Goal: Information Seeking & Learning: Learn about a topic

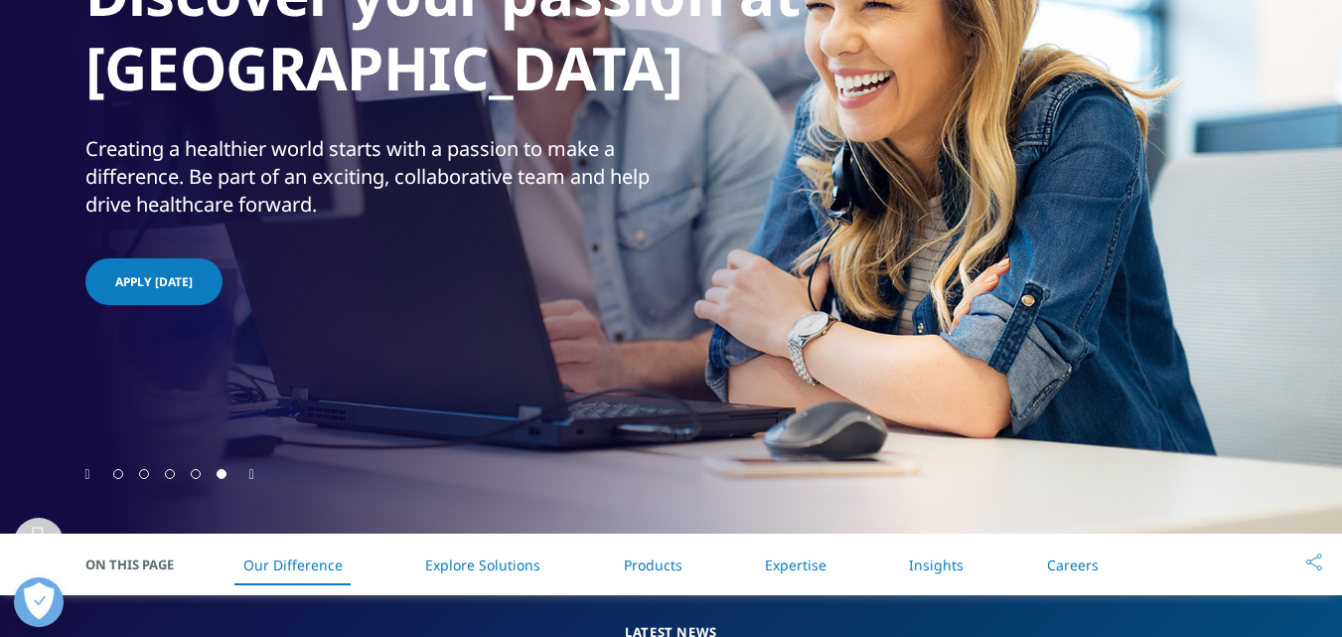
scroll to position [596, 0]
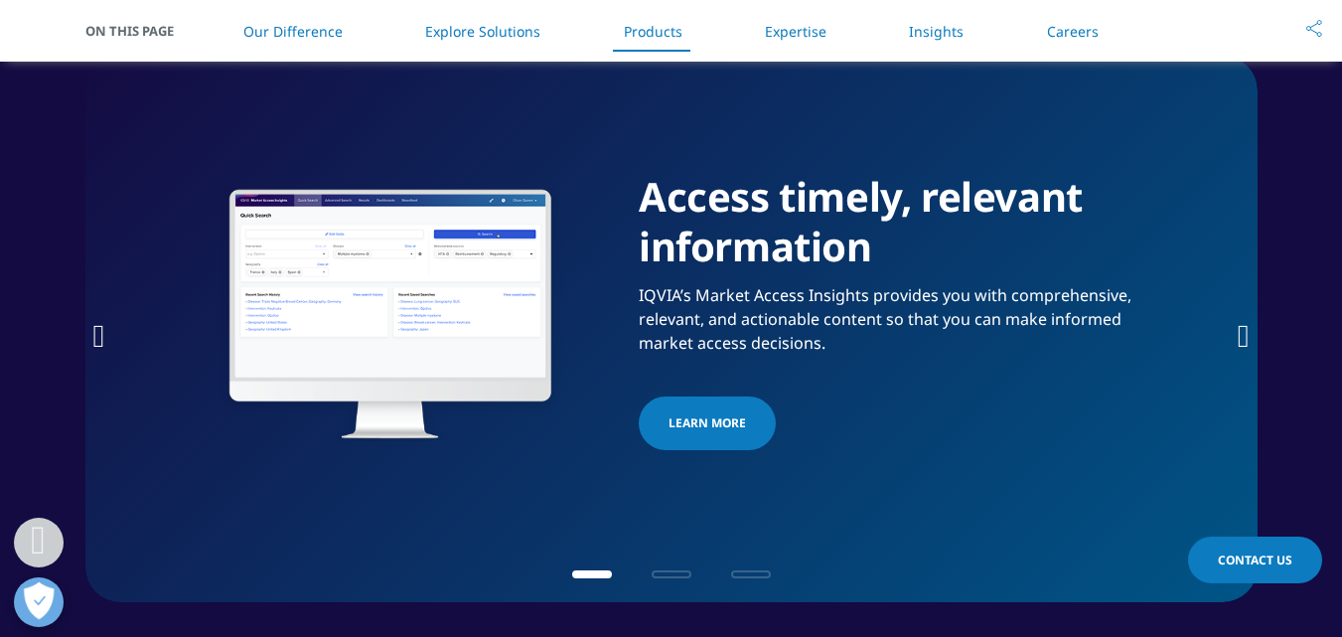
scroll to position [3128, 0]
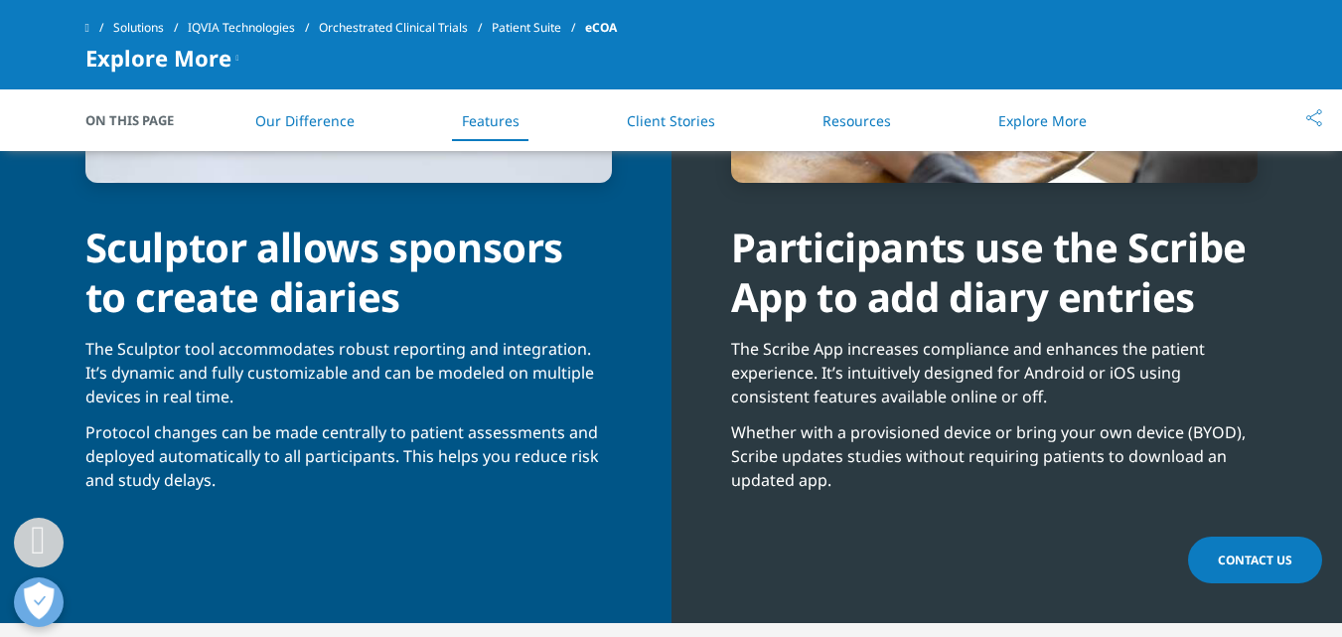
scroll to position [2186, 0]
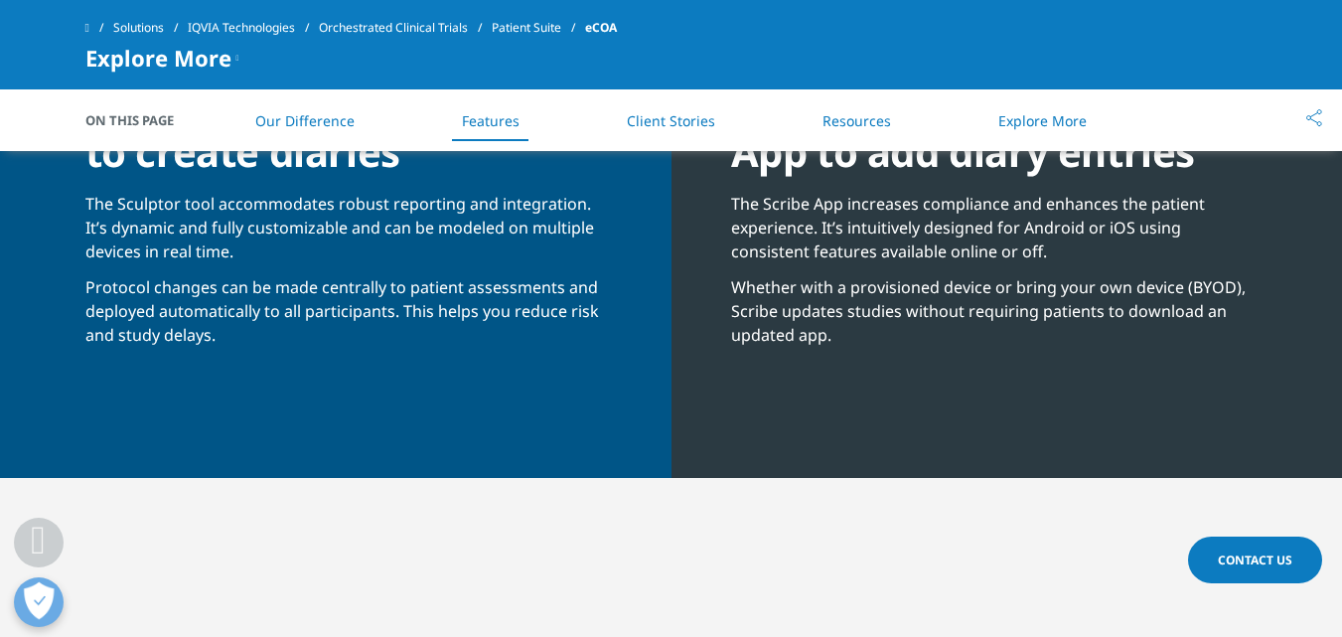
click at [123, 122] on span "On This Page" at bounding box center [139, 120] width 109 height 20
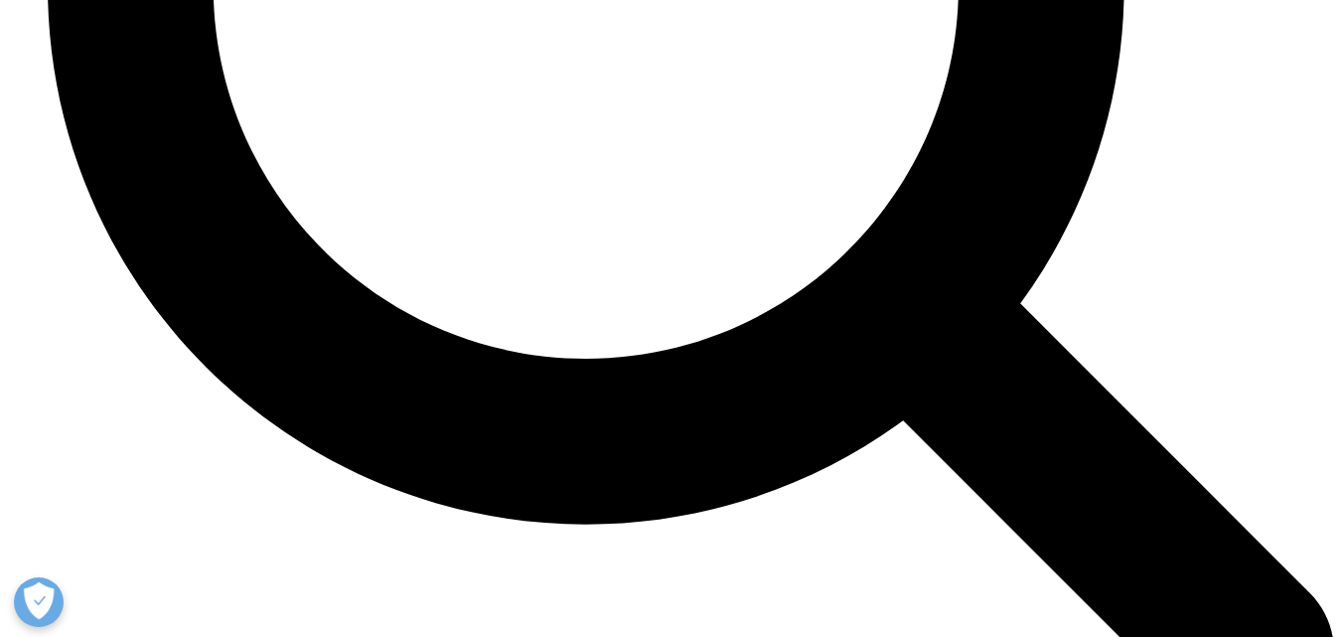
scroll to position [3885, 0]
